Goal: Browse casually: Explore the website without a specific task or goal

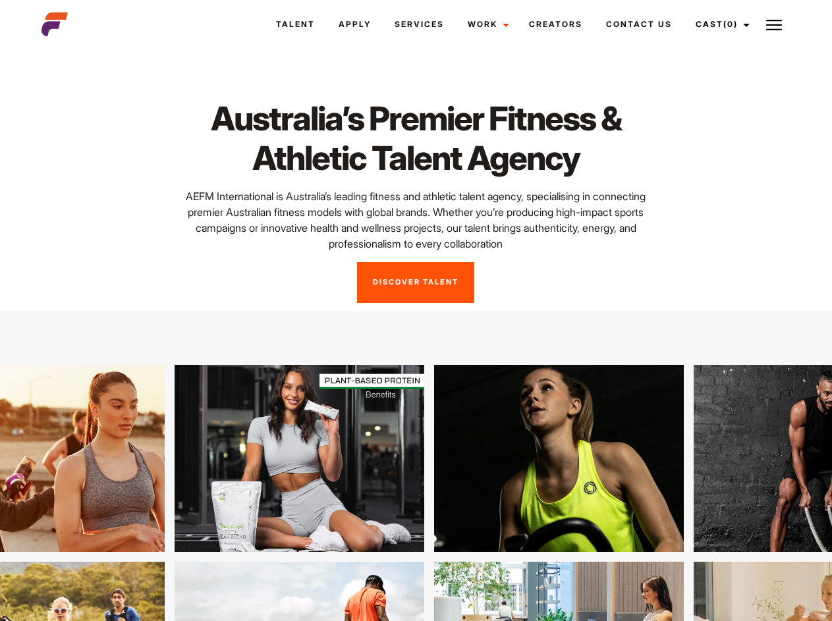
click at [719, 24] on link "Cast (0)" at bounding box center [721, 25] width 74 height 36
click at [774, 24] on img at bounding box center [774, 25] width 16 height 16
